Goal: Task Accomplishment & Management: Manage account settings

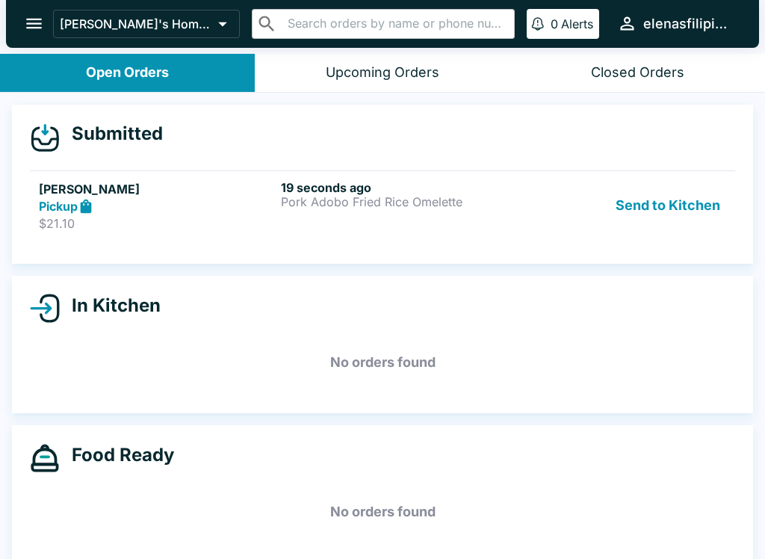
click at [506, 205] on p "Pork Adobo Fried Rice Omelette" at bounding box center [399, 201] width 236 height 13
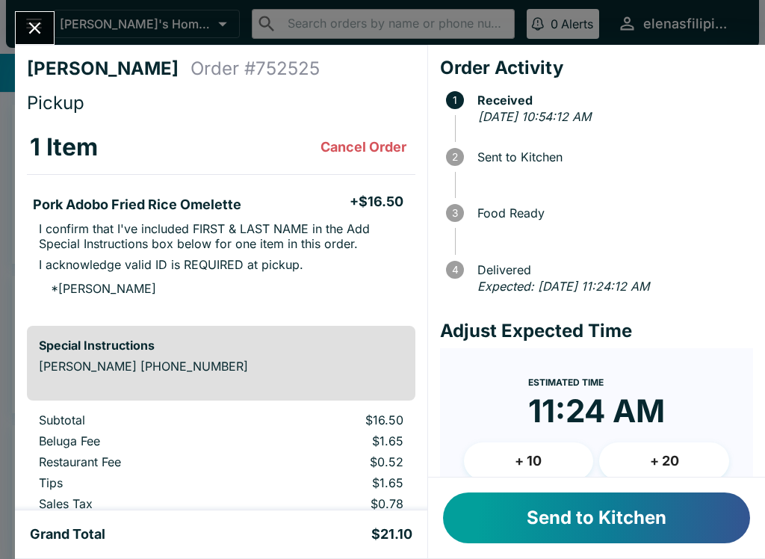
click at [586, 527] on button "Send to Kitchen" at bounding box center [596, 517] width 307 height 51
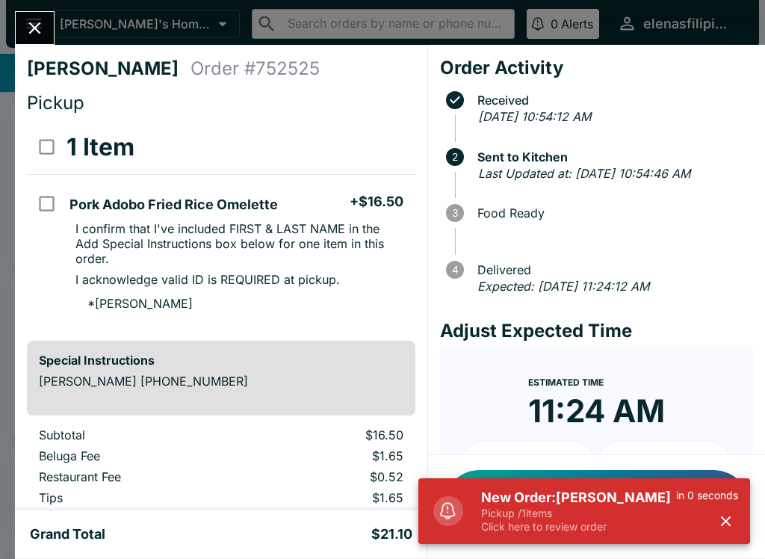
click at [456, 521] on span at bounding box center [448, 511] width 30 height 30
click at [518, 519] on p "Pickup / 1 items" at bounding box center [578, 512] width 195 height 13
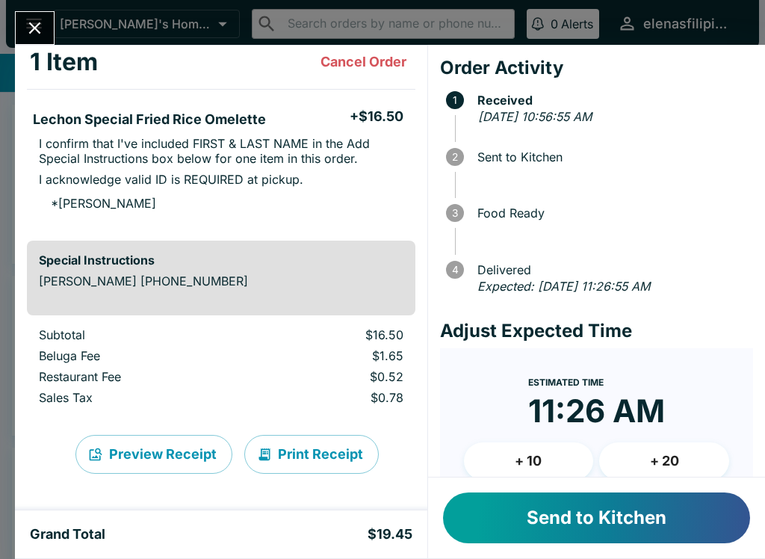
click at [544, 538] on button "Send to Kitchen" at bounding box center [596, 517] width 307 height 51
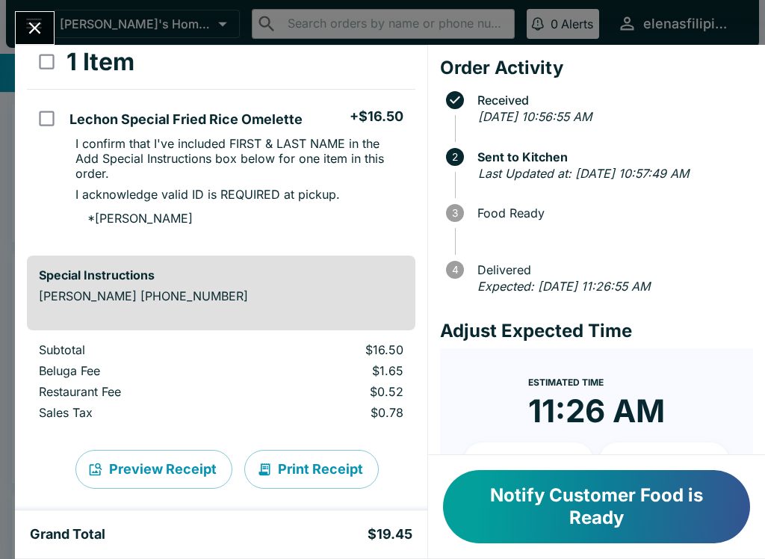
click at [540, 484] on button "Notify Customer Food is Ready" at bounding box center [596, 506] width 307 height 73
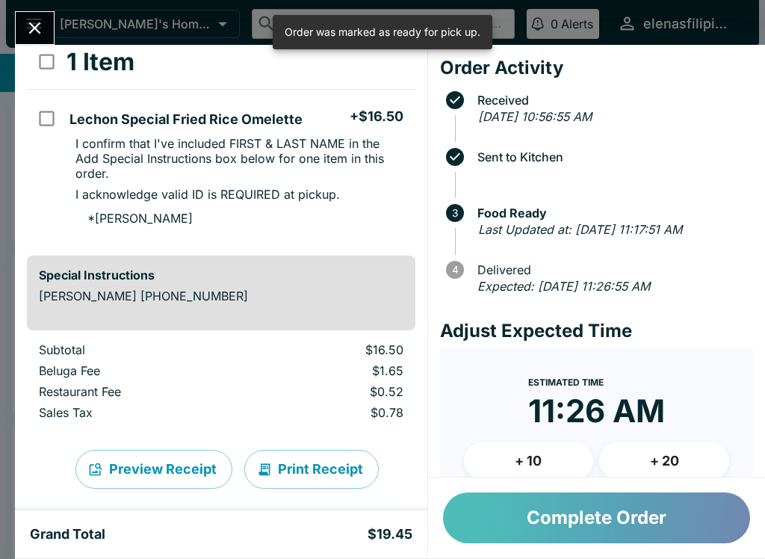
click at [535, 535] on button "Complete Order" at bounding box center [596, 517] width 307 height 51
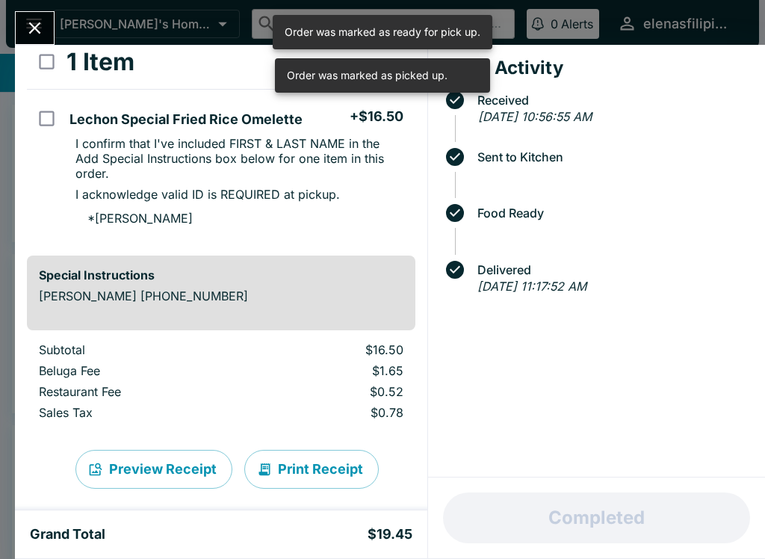
click at [25, 37] on icon "Close" at bounding box center [35, 28] width 20 height 20
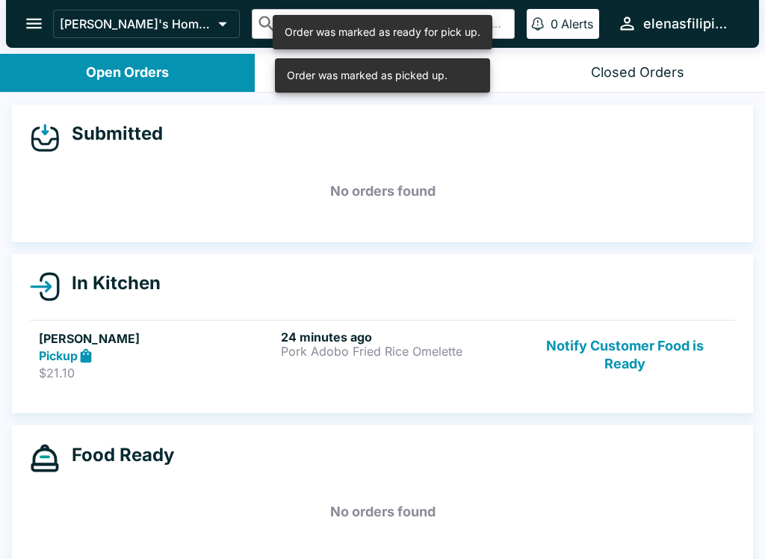
click at [608, 359] on button "Notify Customer Food is Ready" at bounding box center [625, 355] width 202 height 52
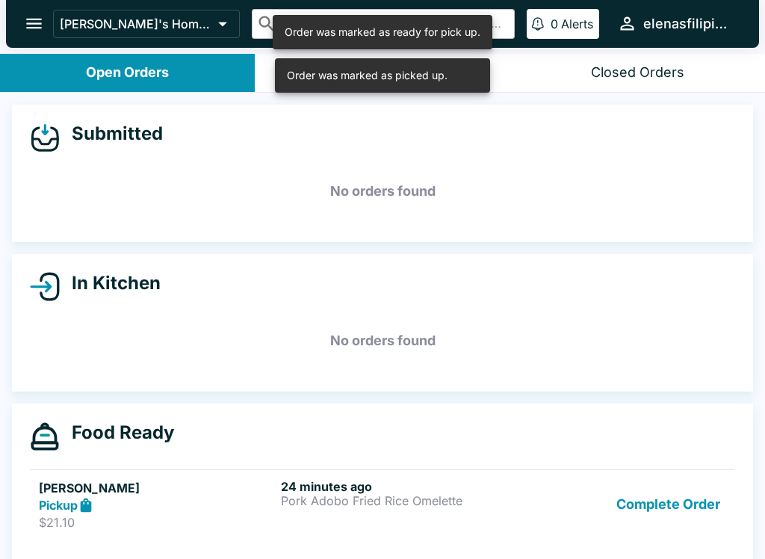
click at [620, 516] on button "Complete Order" at bounding box center [668, 505] width 116 height 52
